Goal: Navigation & Orientation: Find specific page/section

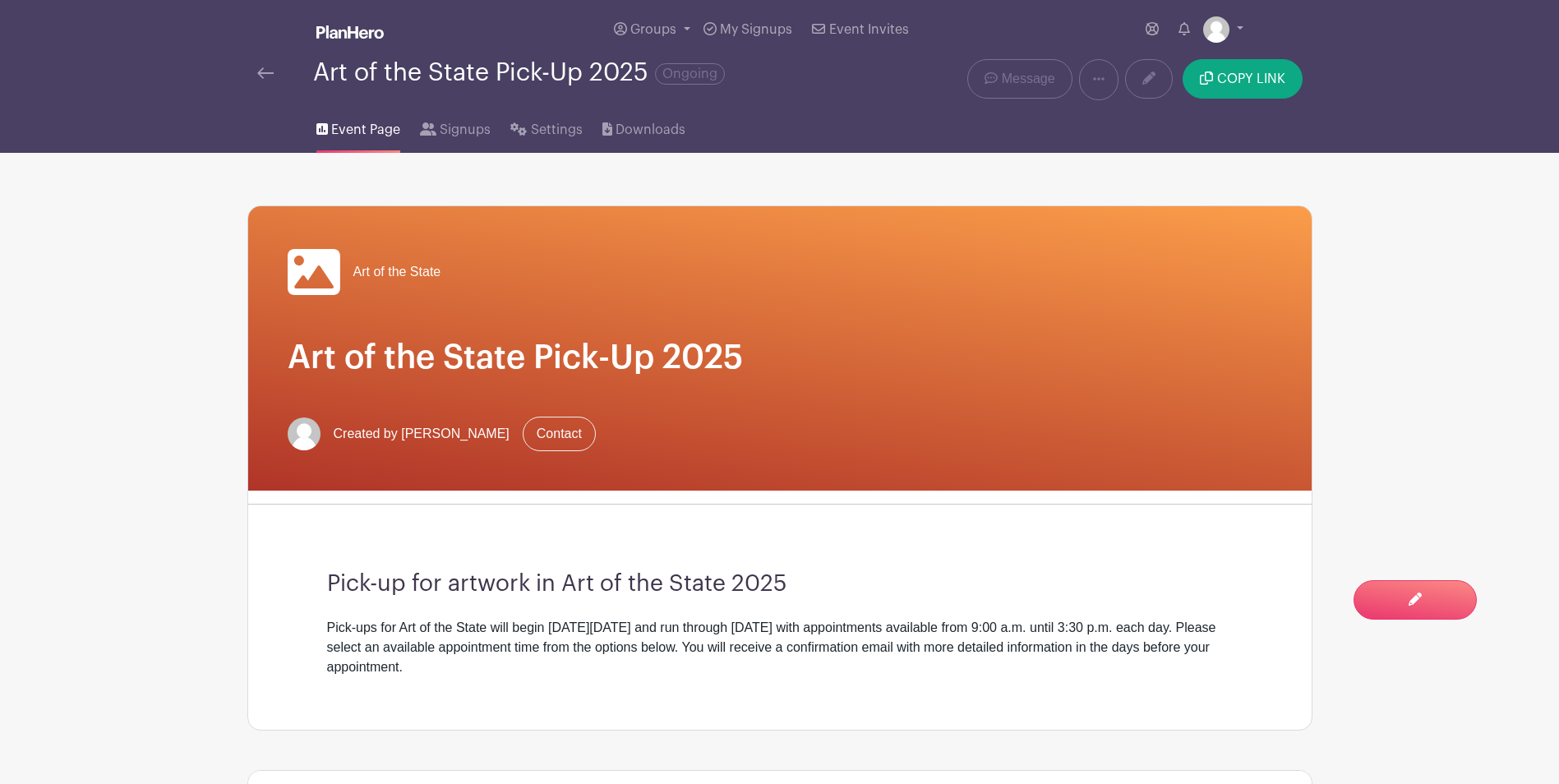
scroll to position [411, 0]
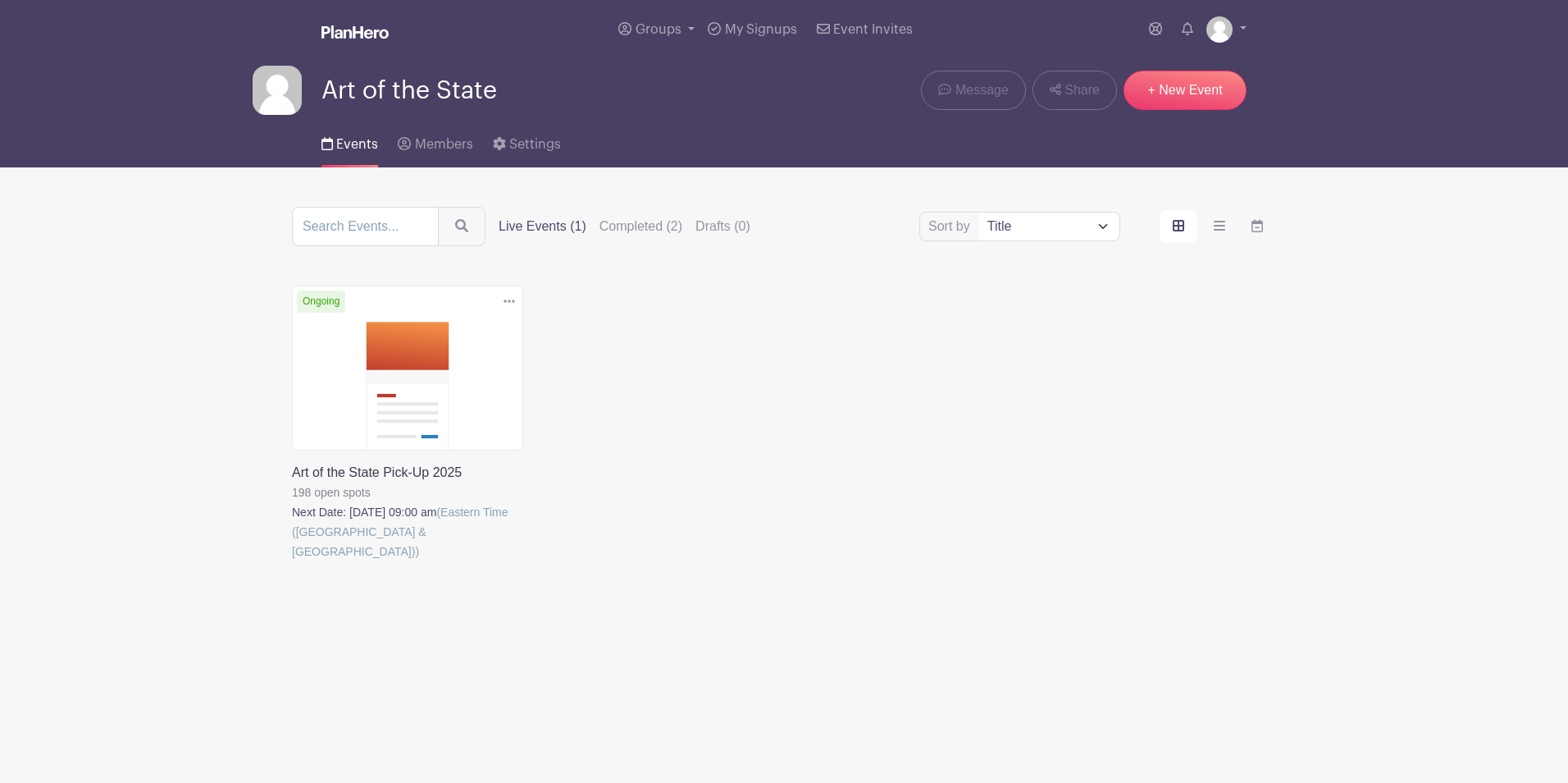
click at [292, 561] on link at bounding box center [292, 561] width 0 height 0
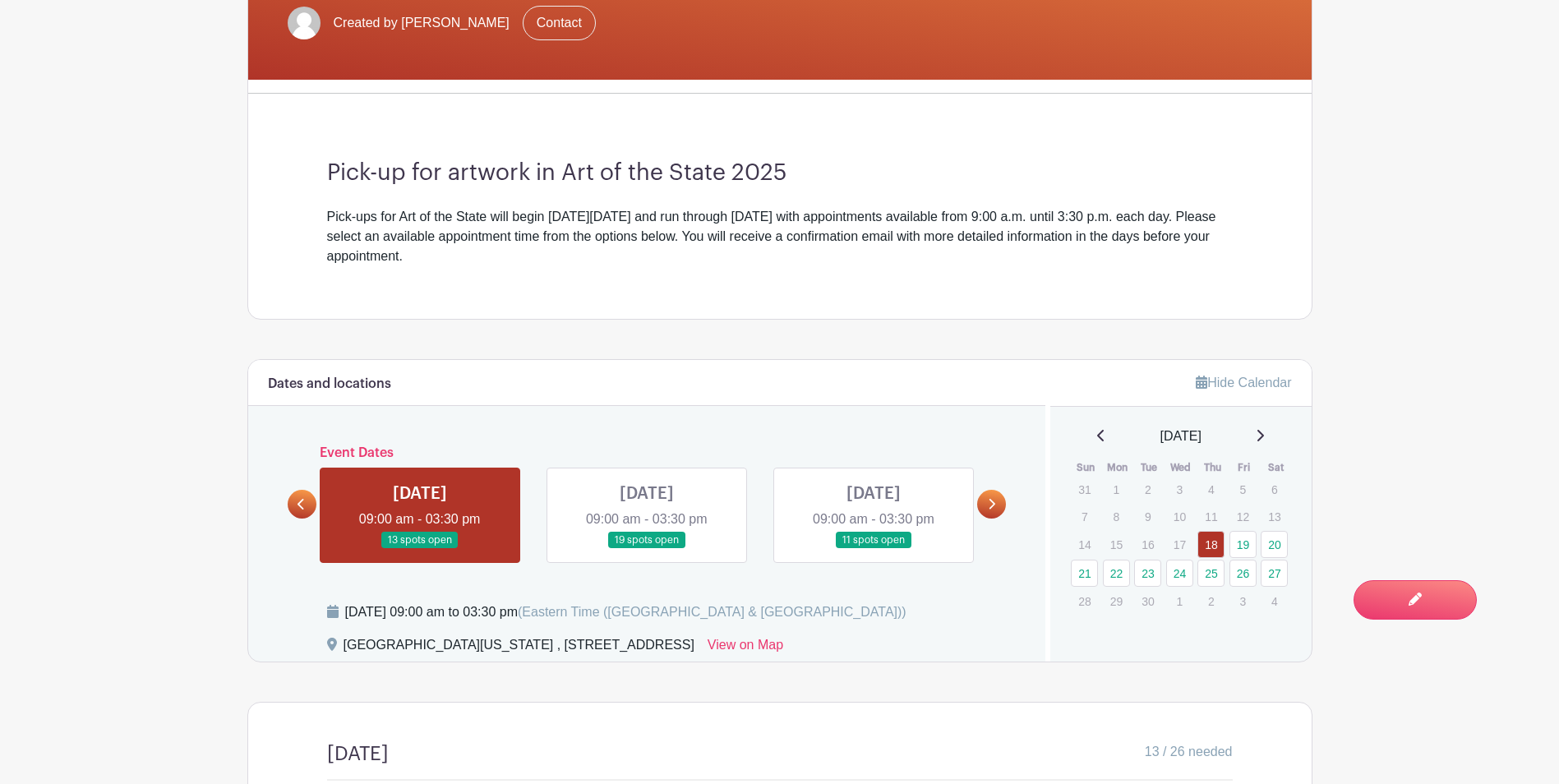
scroll to position [493, 0]
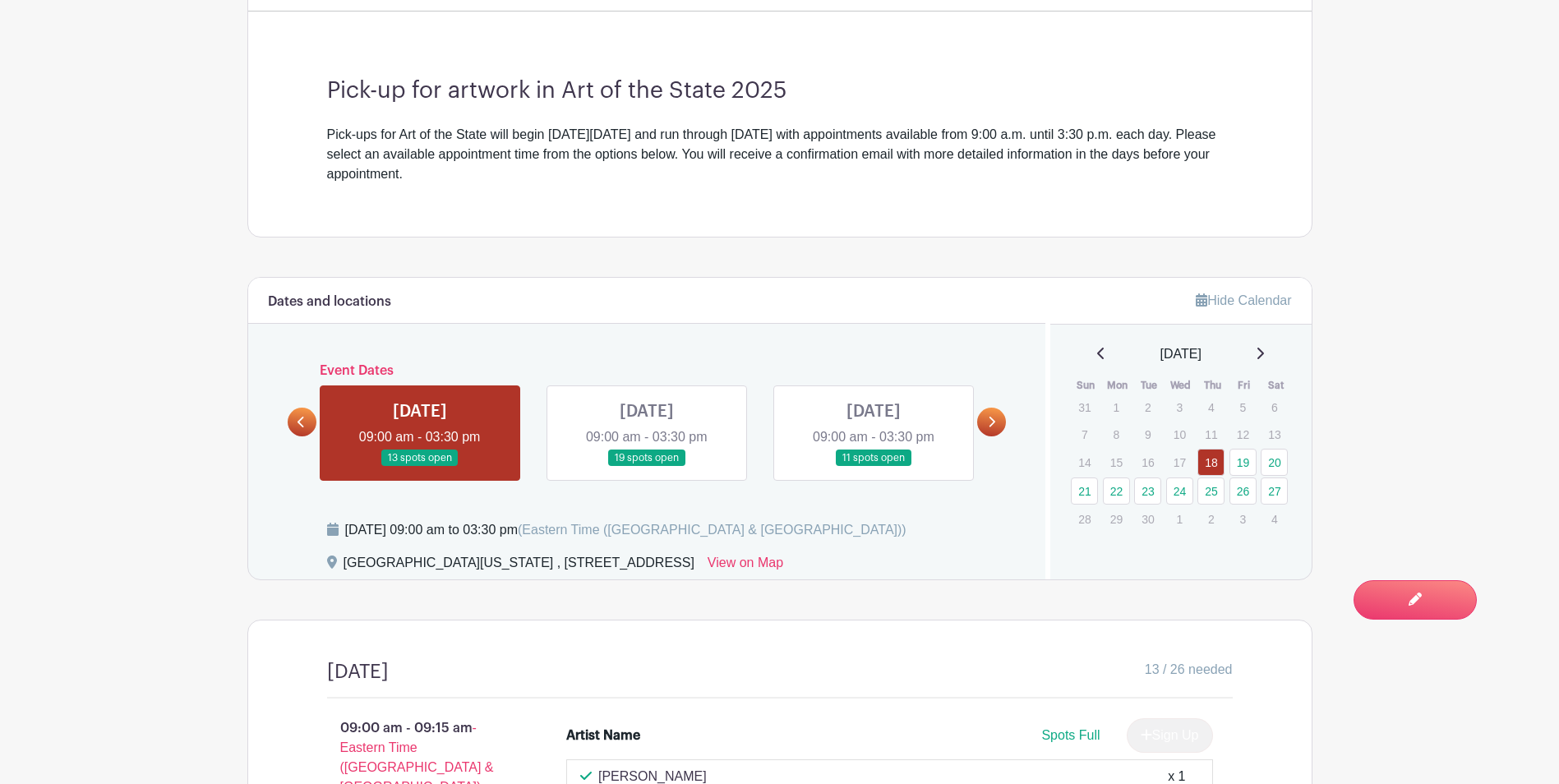
click at [984, 418] on link at bounding box center [991, 421] width 28 height 28
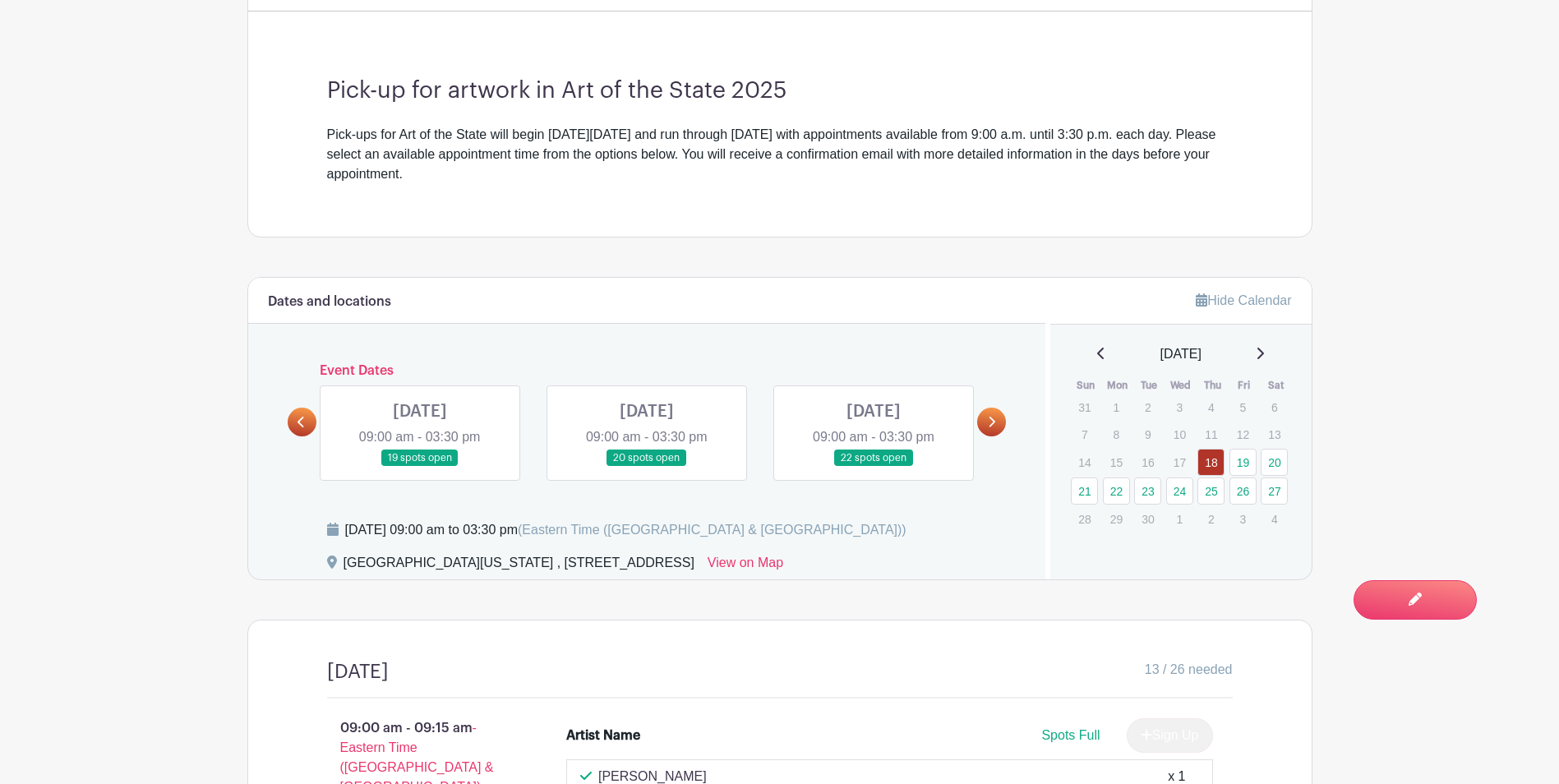
click at [984, 409] on link at bounding box center [991, 421] width 28 height 28
click at [990, 416] on icon at bounding box center [993, 421] width 7 height 11
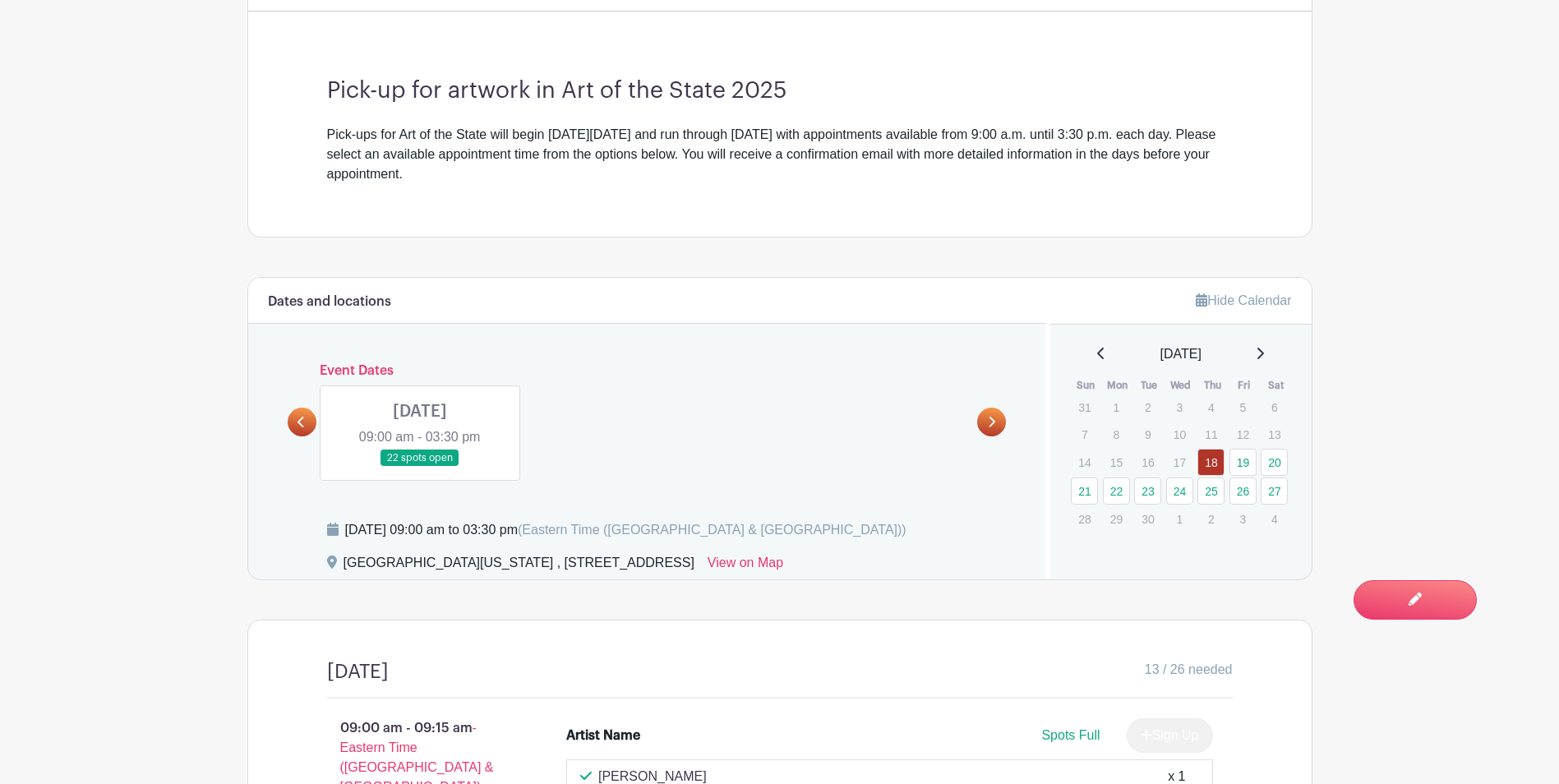
click at [306, 420] on link at bounding box center [301, 421] width 28 height 28
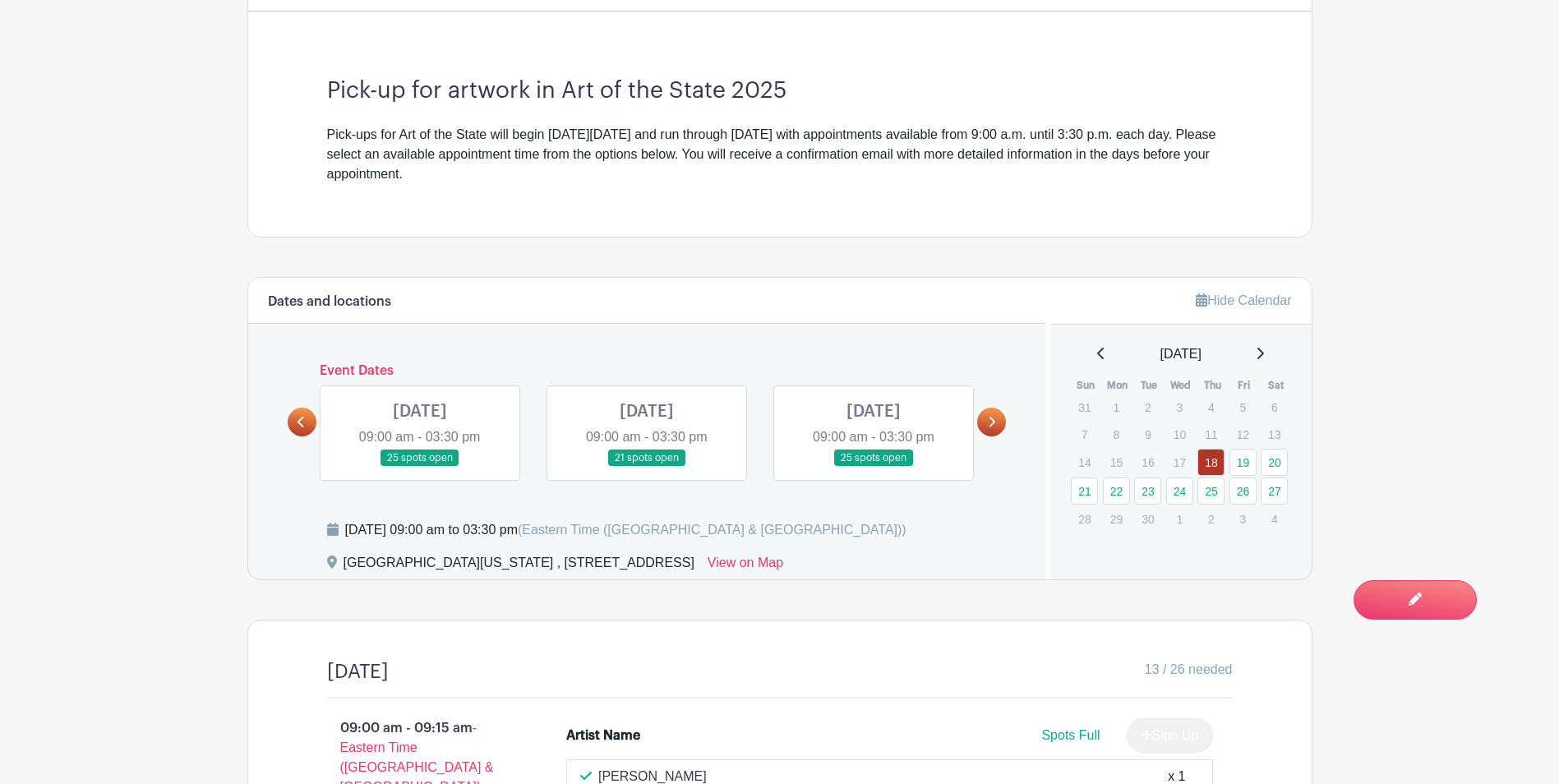
click at [306, 421] on link at bounding box center [301, 421] width 28 height 28
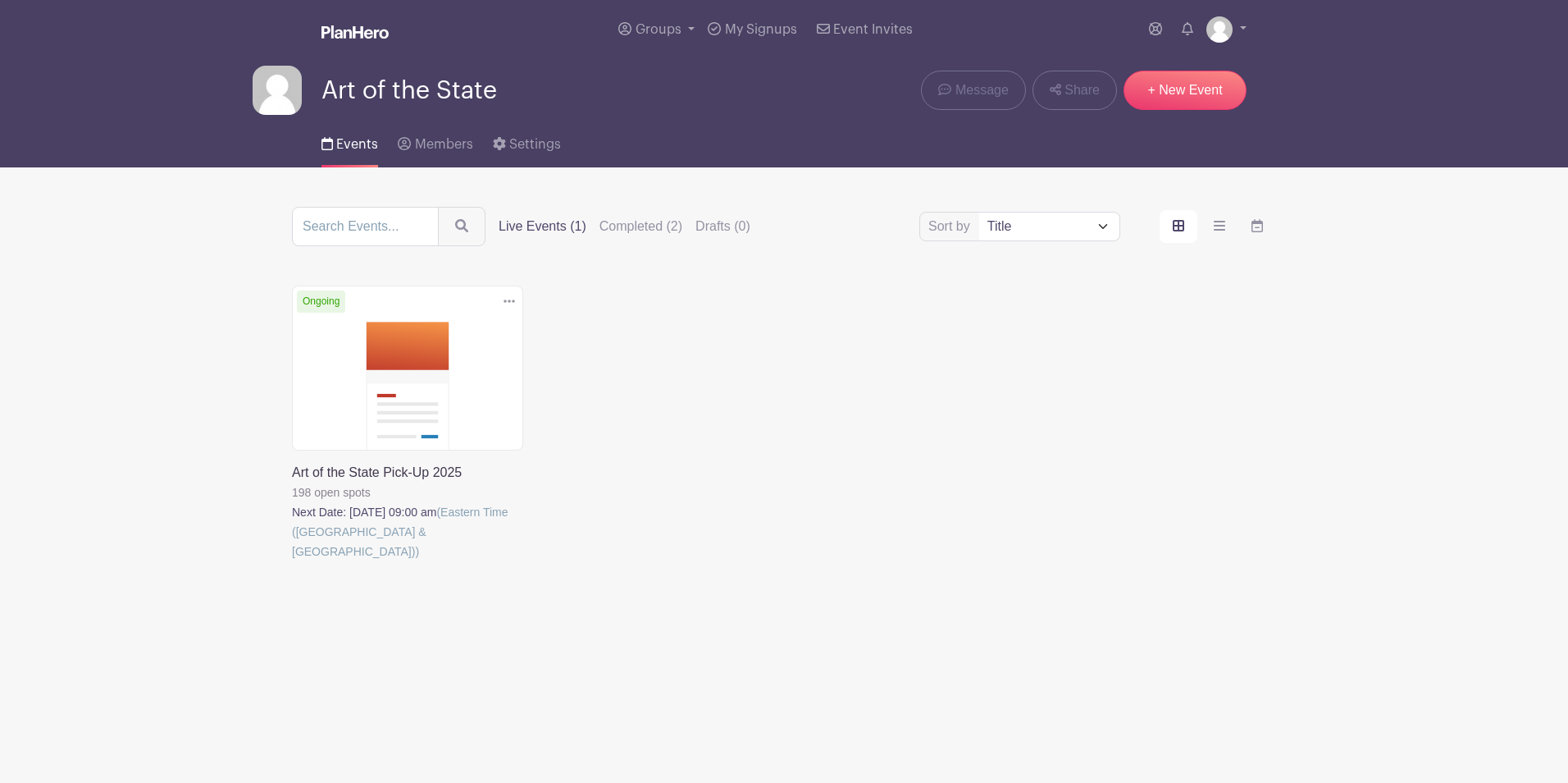
click at [292, 561] on link at bounding box center [292, 561] width 0 height 0
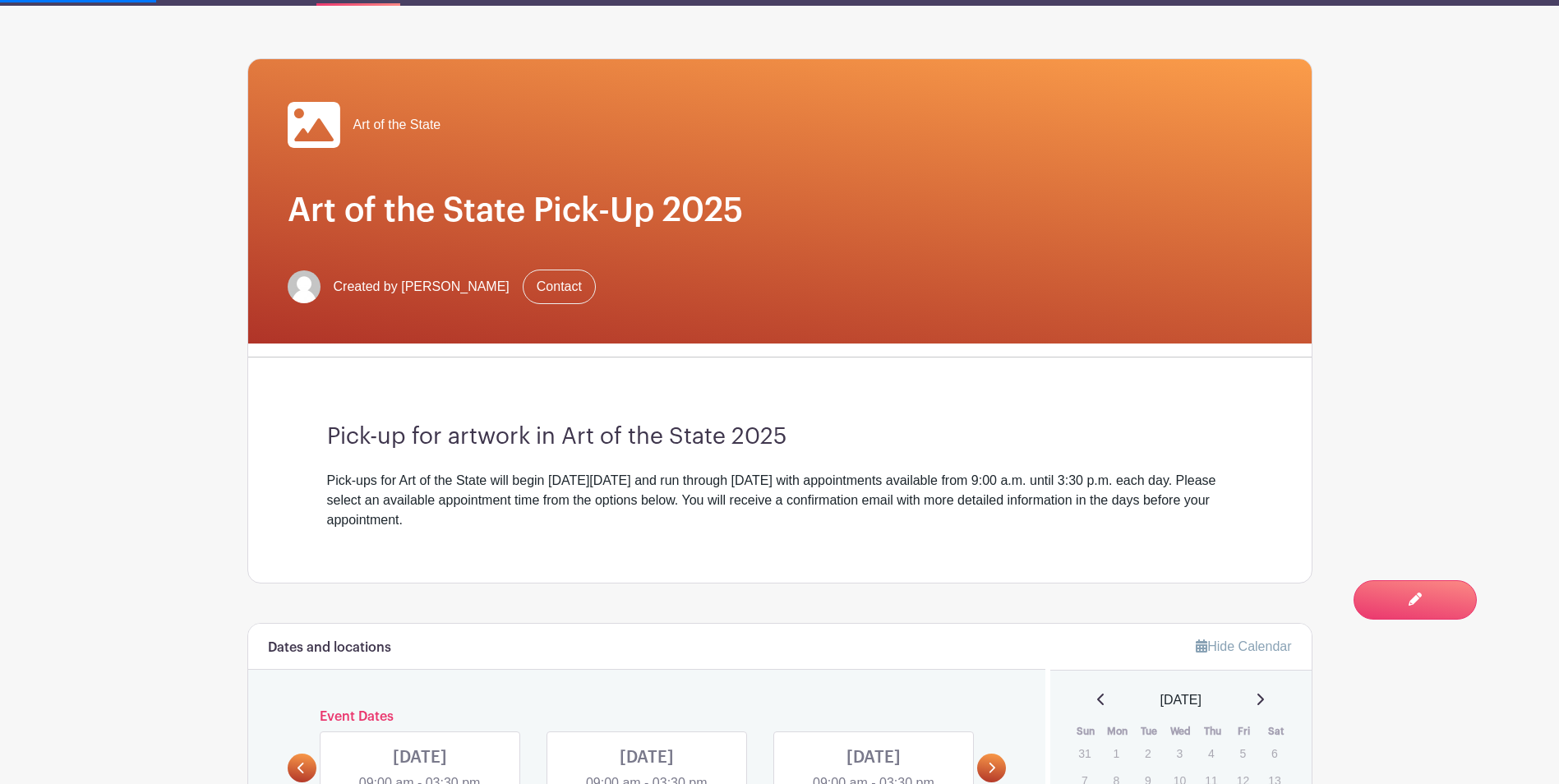
scroll to position [411, 0]
